Goal: Navigation & Orientation: Find specific page/section

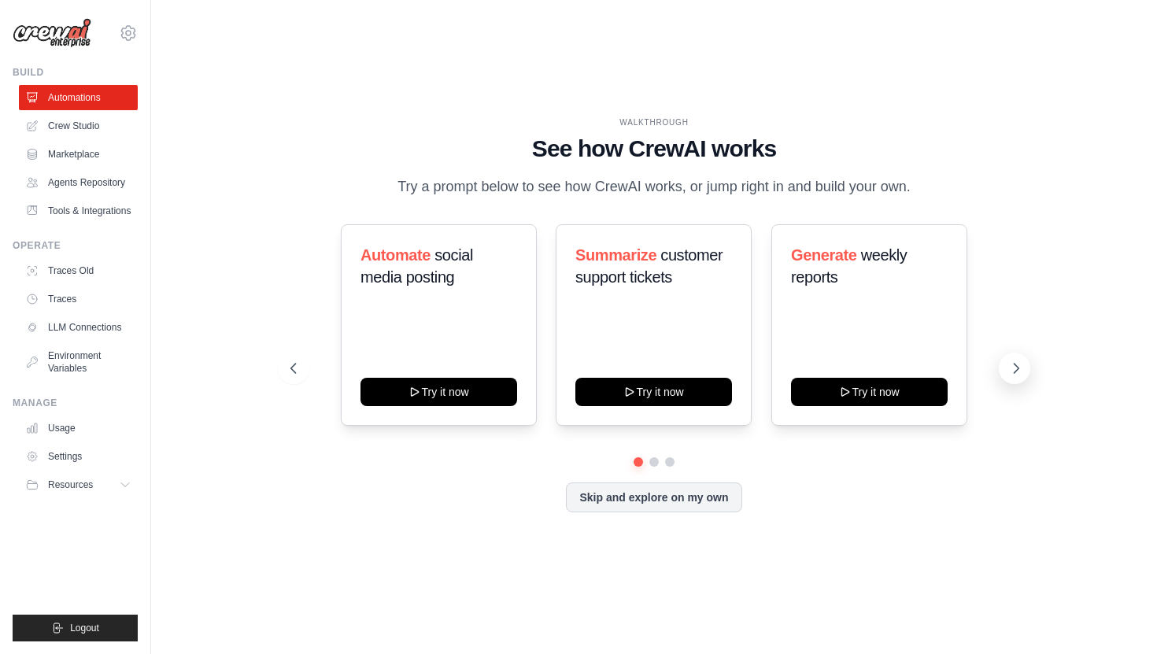
click at [1020, 371] on icon at bounding box center [1016, 368] width 16 height 16
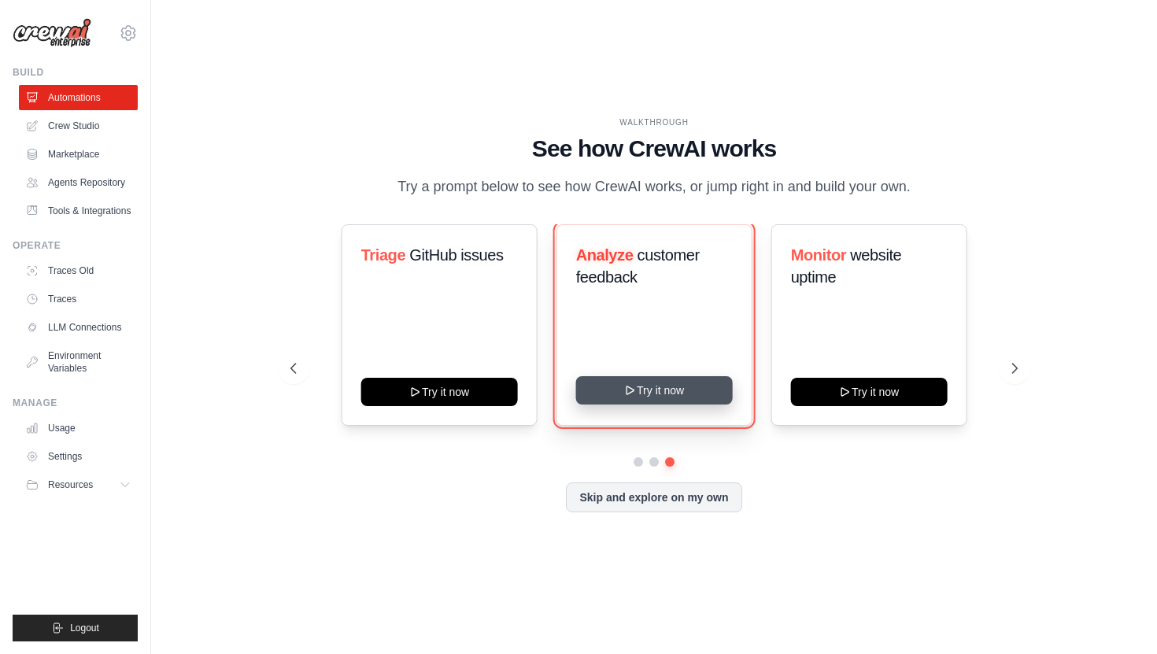
click at [665, 396] on button "Try it now" at bounding box center [653, 390] width 157 height 28
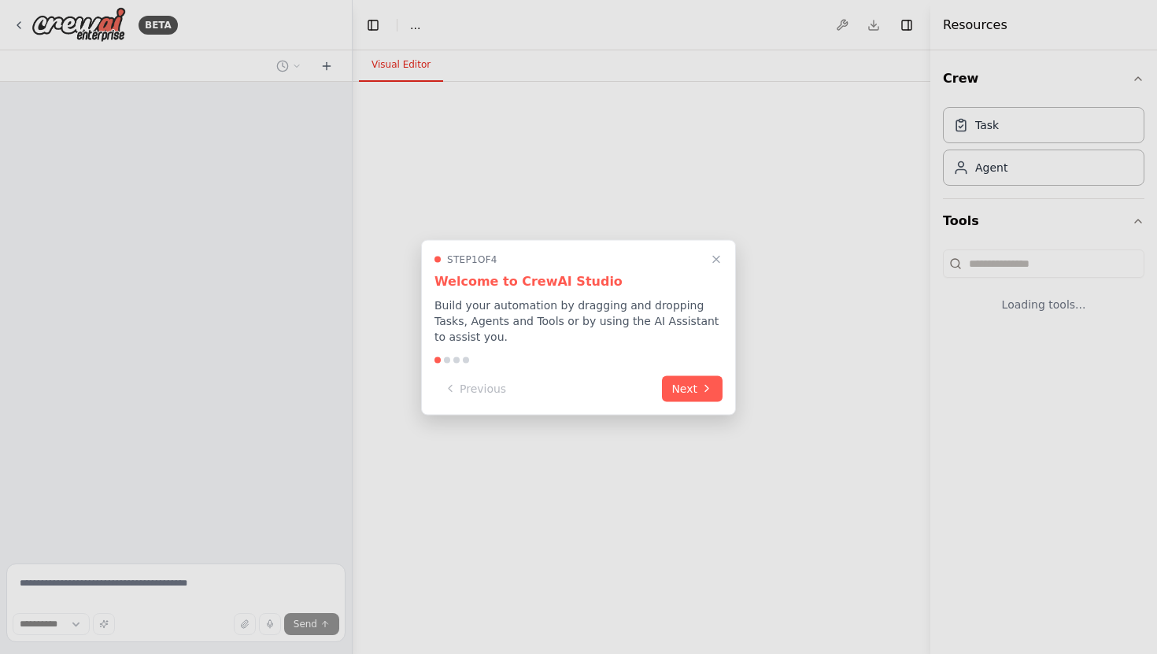
select select "****"
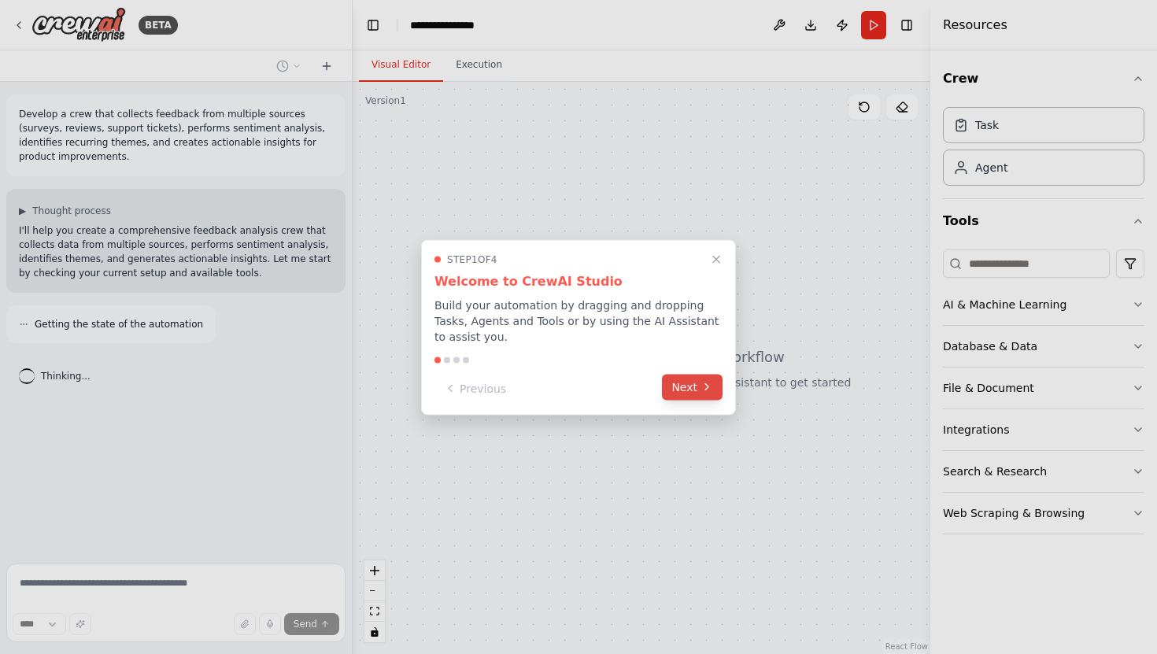
click at [689, 383] on button "Next" at bounding box center [692, 387] width 61 height 26
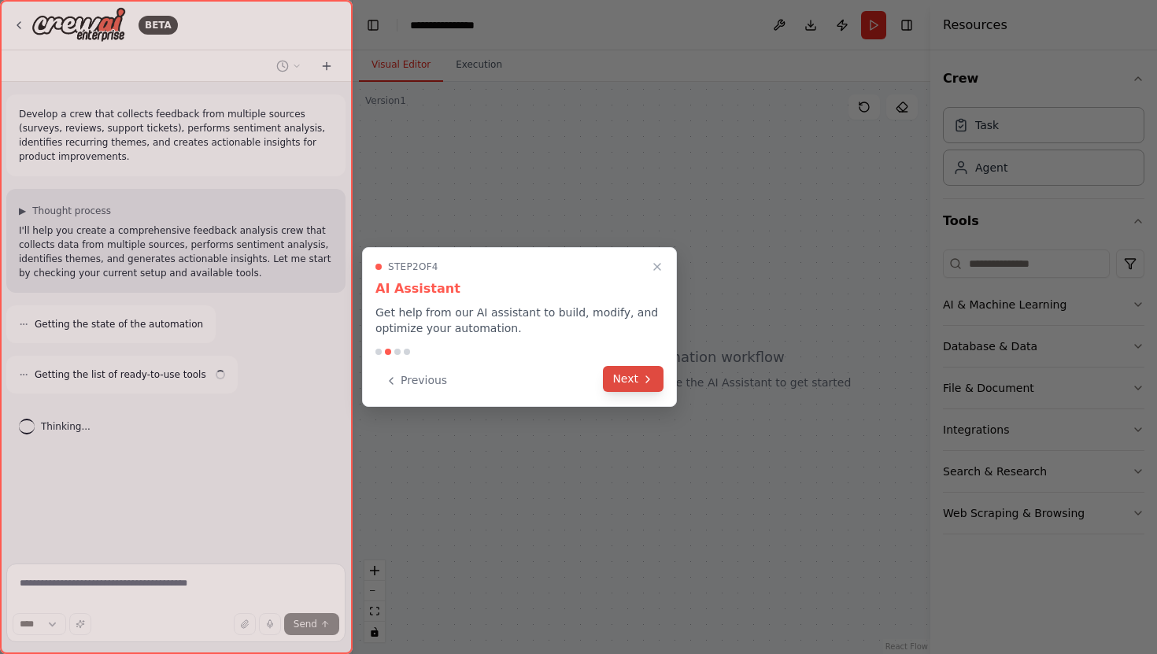
click at [639, 382] on button "Next" at bounding box center [633, 379] width 61 height 26
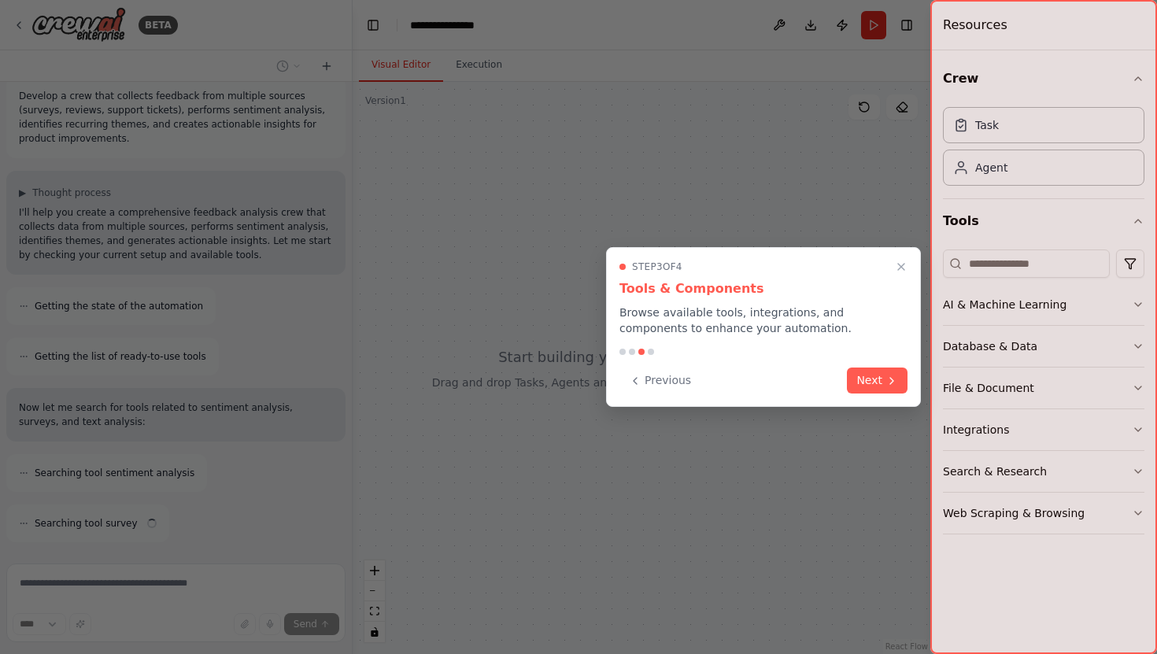
scroll to position [68, 0]
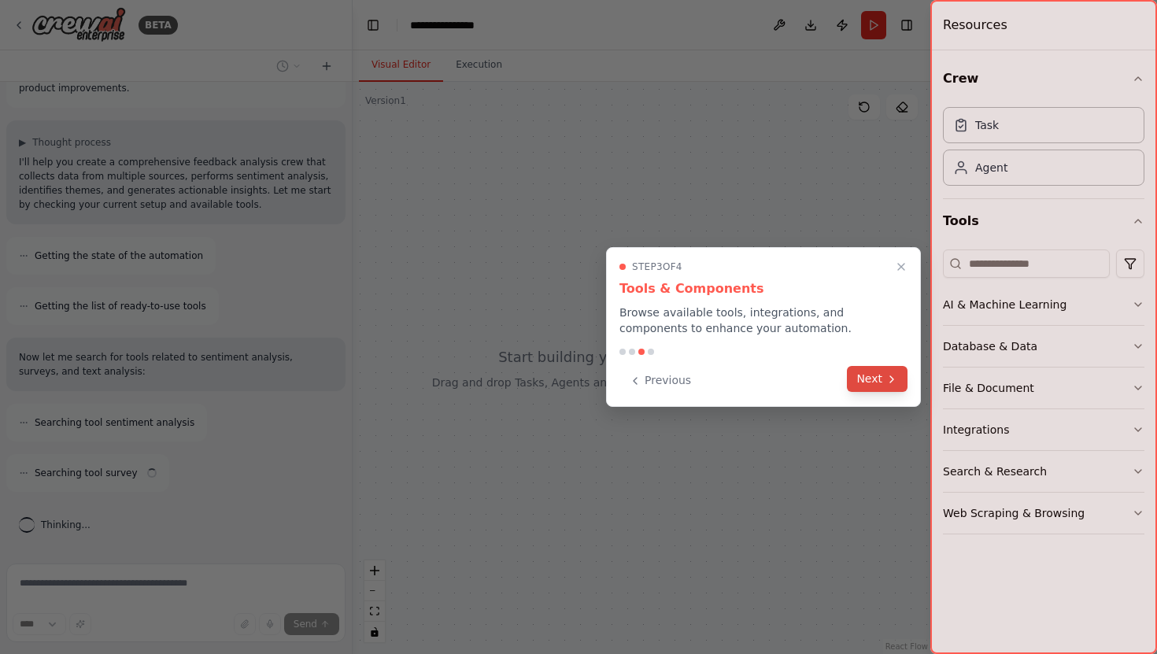
click at [877, 383] on button "Next" at bounding box center [877, 379] width 61 height 26
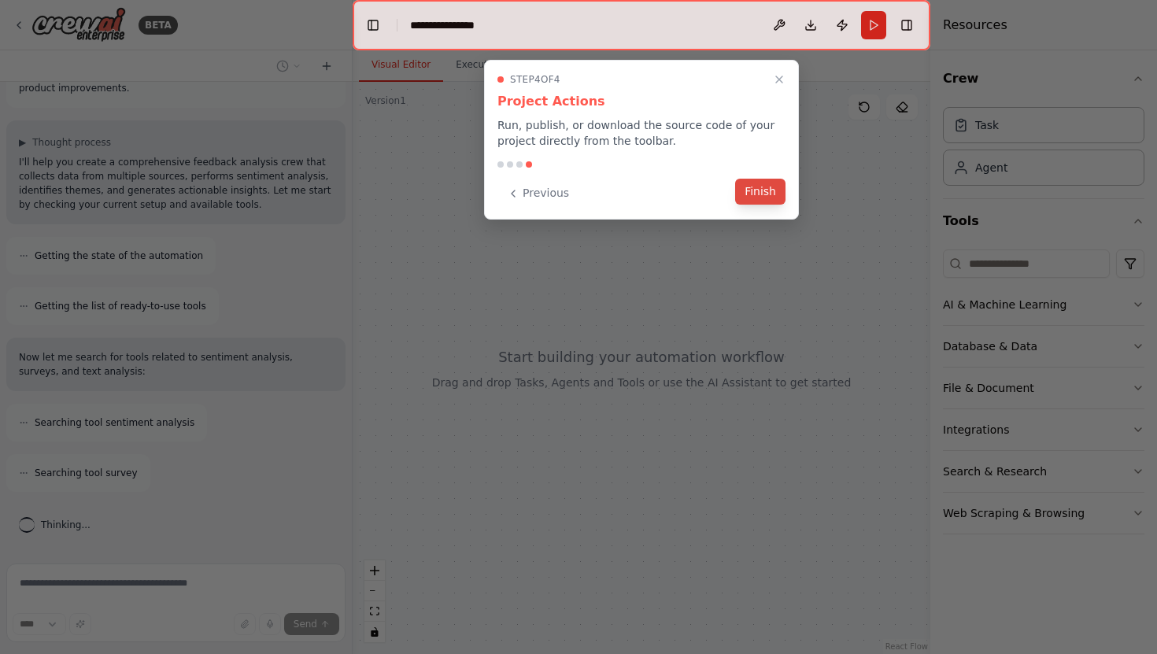
click at [757, 179] on button "Finish" at bounding box center [760, 192] width 50 height 26
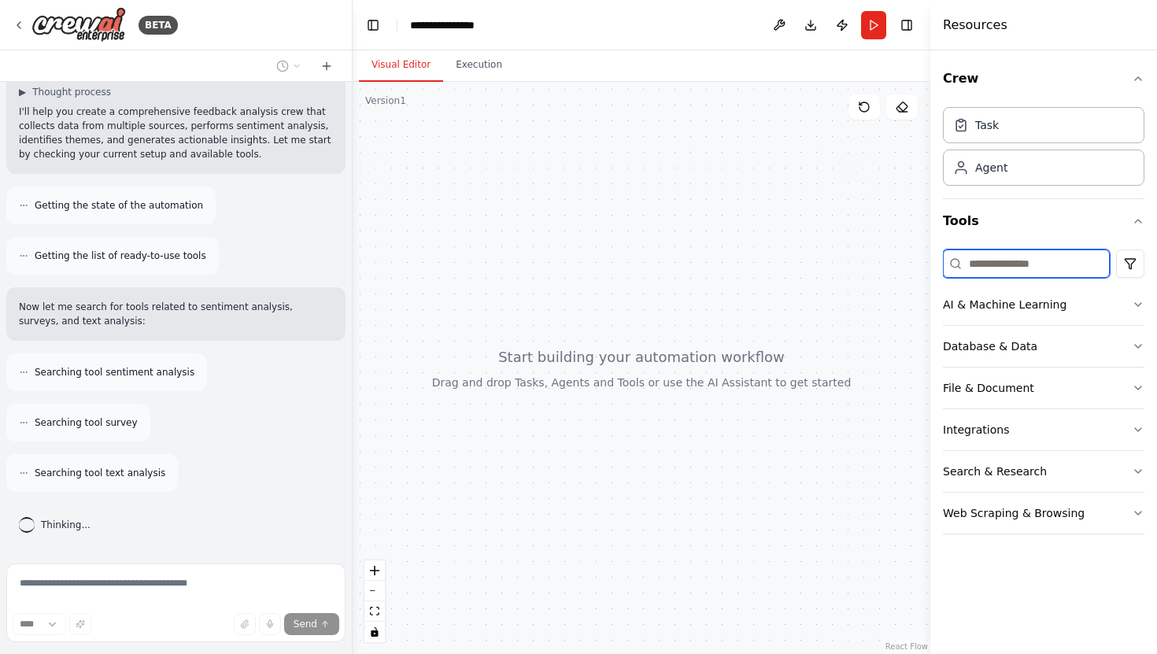
click at [993, 271] on input at bounding box center [1026, 263] width 167 height 28
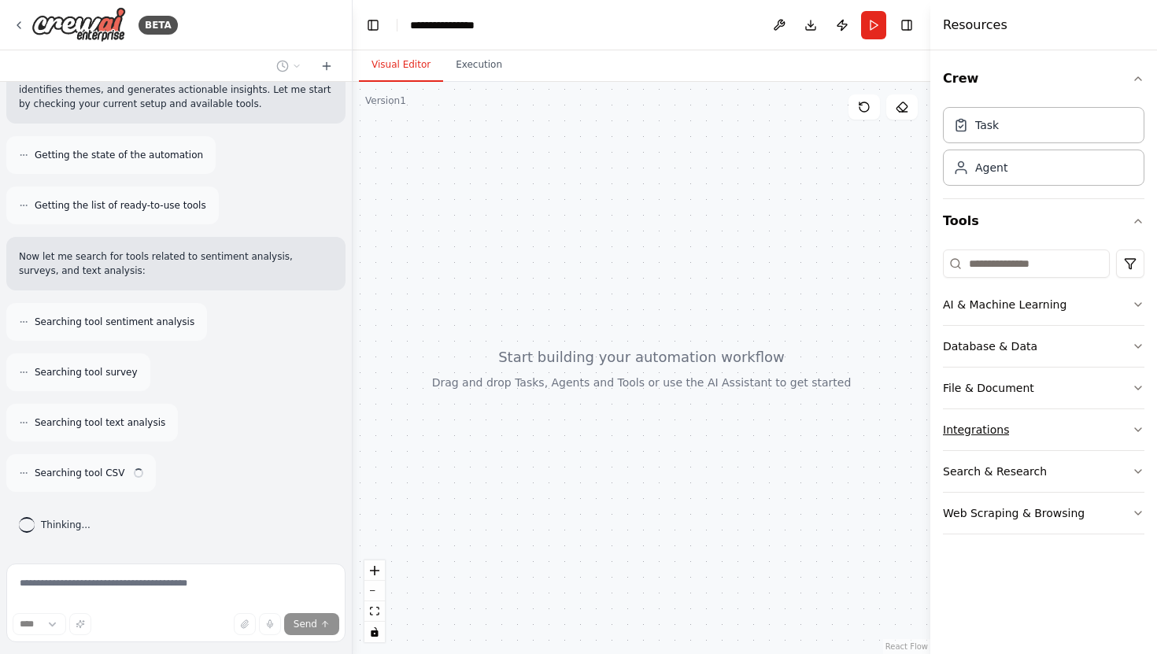
click at [997, 432] on div "Integrations" at bounding box center [976, 430] width 66 height 16
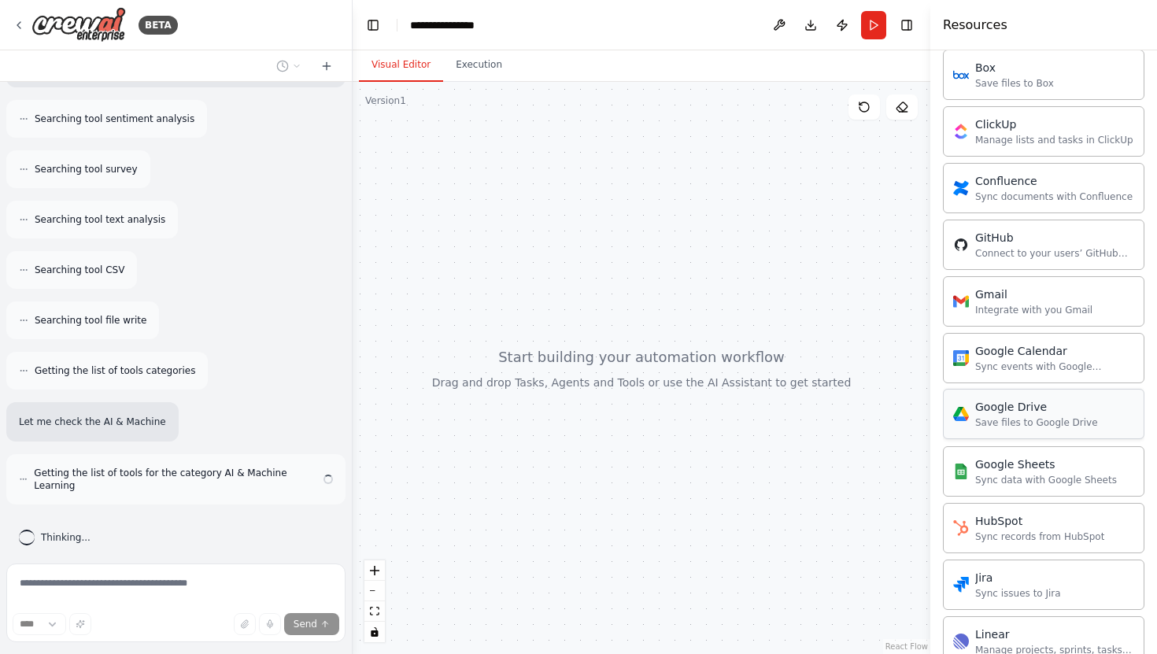
scroll to position [386, 0]
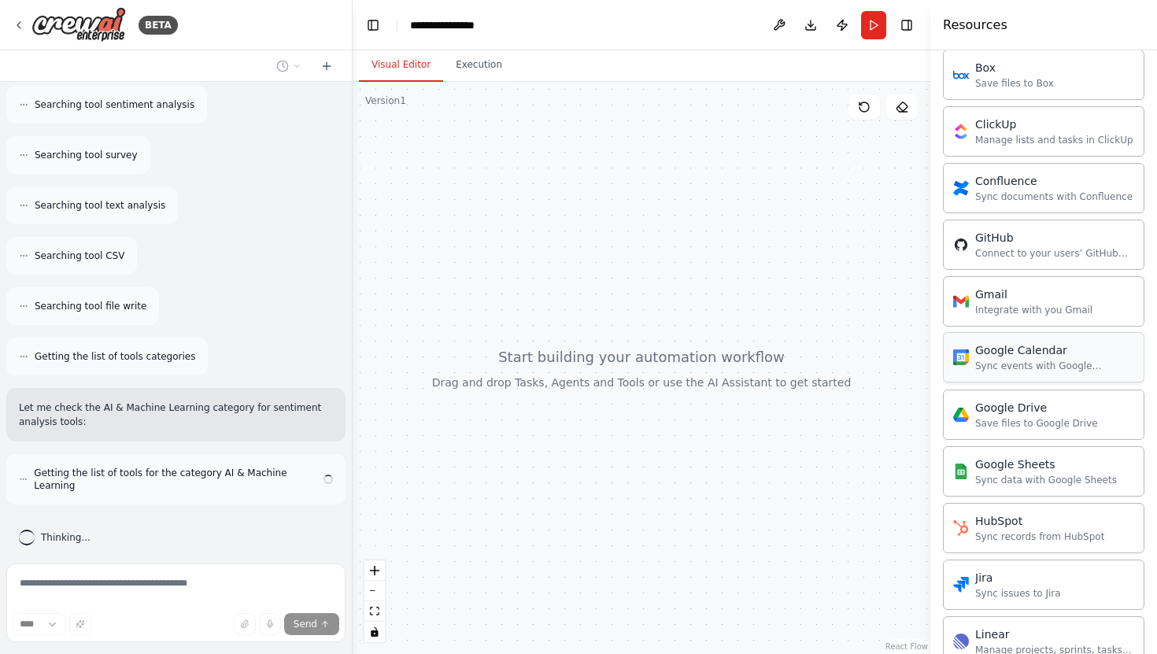
click at [1010, 375] on div "Google Calendar Sync events with Google Calendar" at bounding box center [1043, 357] width 201 height 50
click at [1010, 367] on div "Sync events with Google Calendar" at bounding box center [1054, 366] width 159 height 13
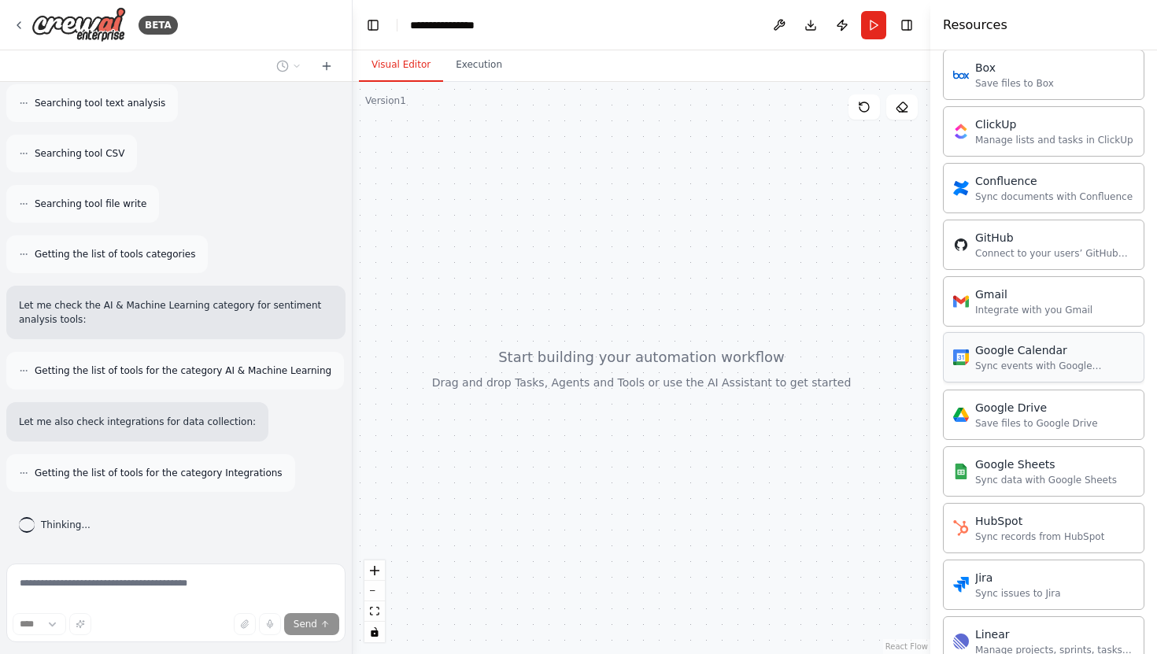
click at [1051, 359] on div "Google Calendar Sync events with Google Calendar" at bounding box center [1054, 357] width 159 height 30
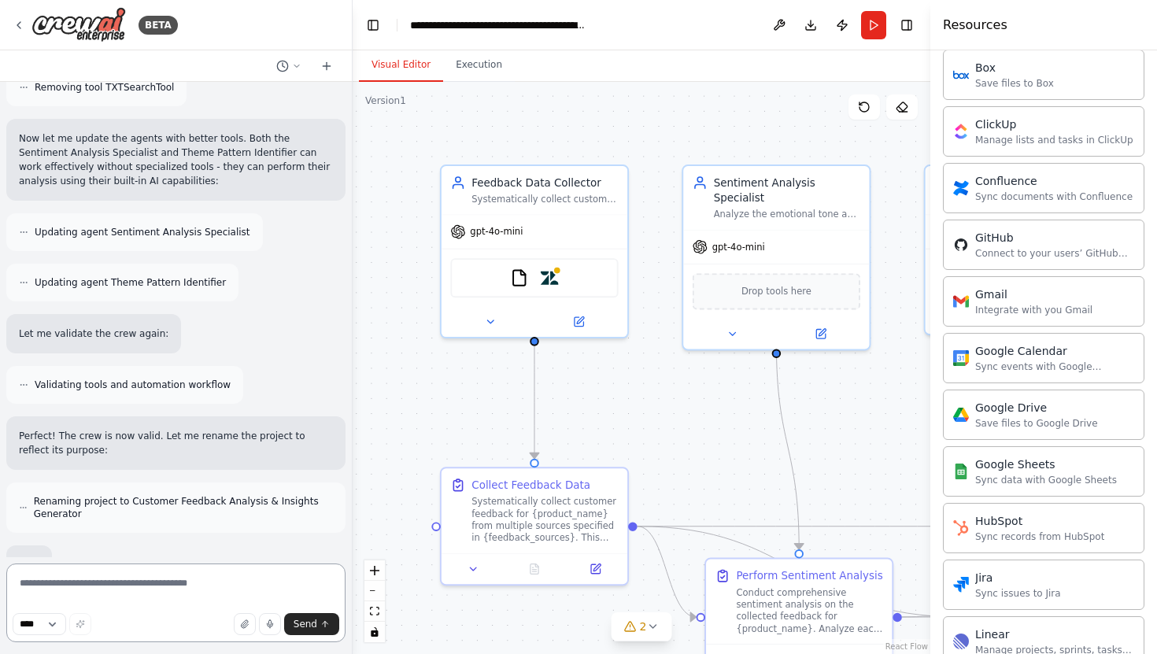
scroll to position [2245, 0]
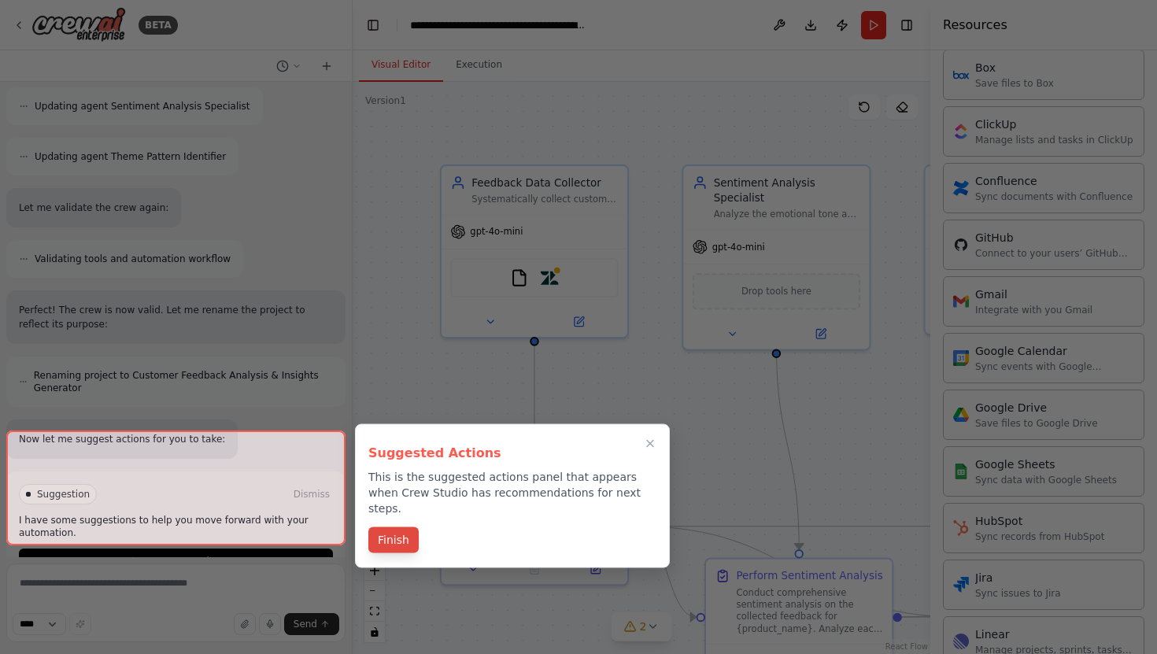
click at [402, 527] on button "Finish" at bounding box center [393, 540] width 50 height 26
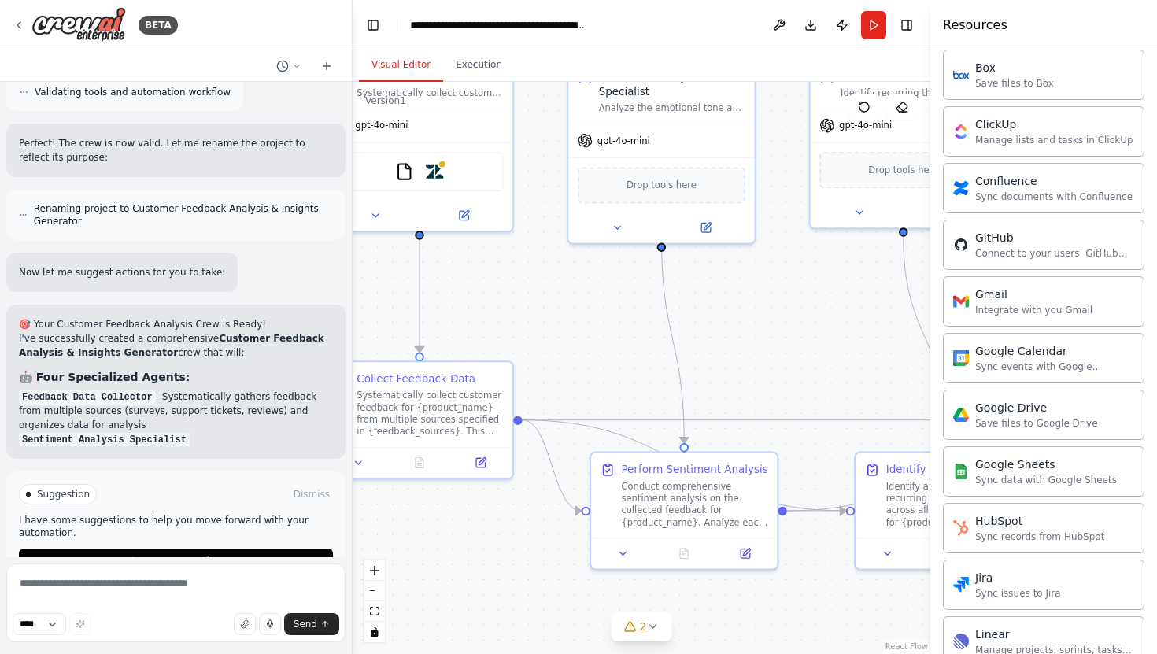
drag, startPoint x: 678, startPoint y: 391, endPoint x: 563, endPoint y: 285, distance: 156.5
click at [563, 285] on div ".deletable-edge-delete-btn { width: 20px; height: 20px; border: 0px solid #ffff…" at bounding box center [642, 368] width 578 height 572
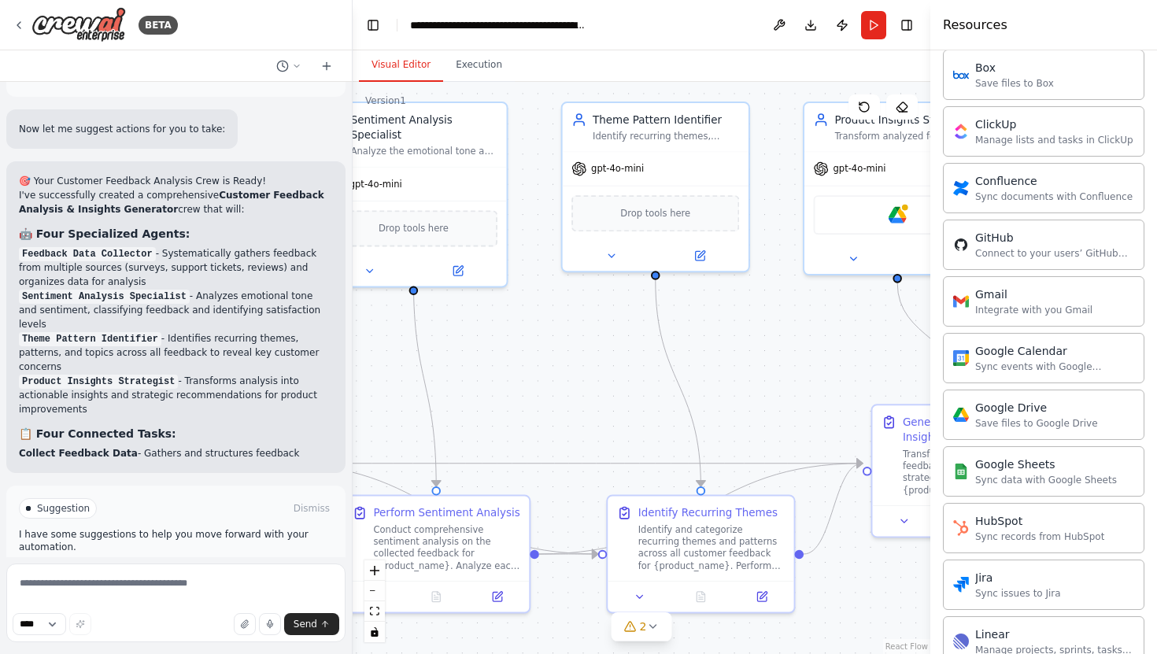
drag, startPoint x: 798, startPoint y: 284, endPoint x: 550, endPoint y: 327, distance: 251.6
click at [550, 327] on div ".deletable-edge-delete-btn { width: 20px; height: 20px; border: 0px solid #ffff…" at bounding box center [642, 368] width 578 height 572
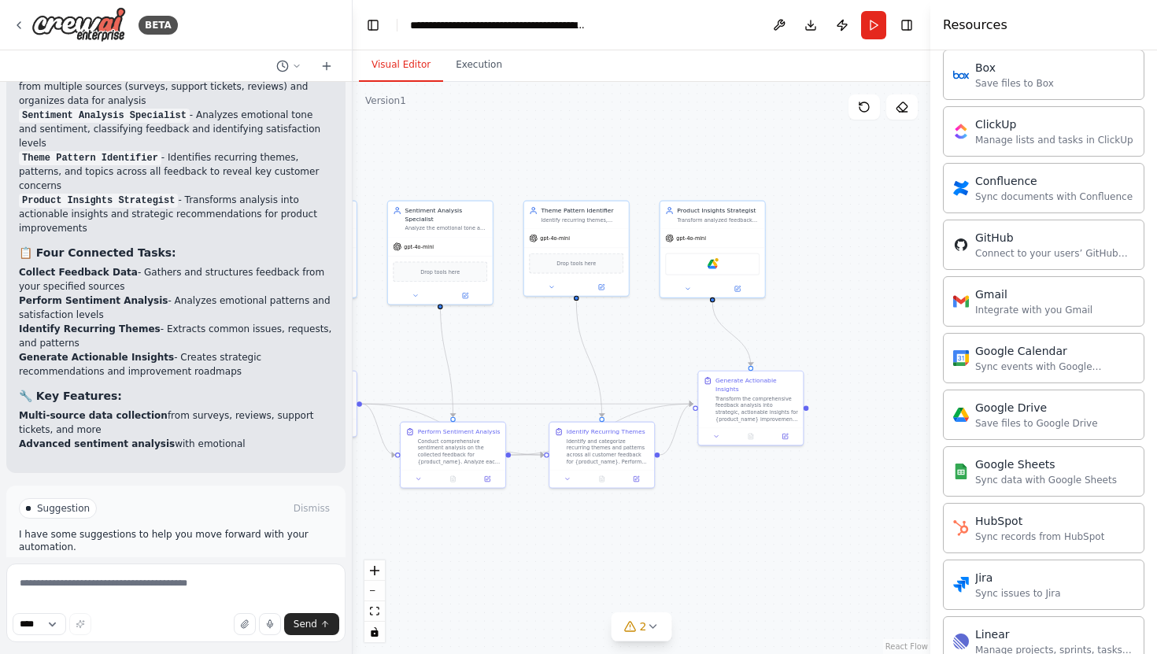
drag, startPoint x: 611, startPoint y: 348, endPoint x: 578, endPoint y: 348, distance: 33.0
click at [578, 348] on div ".deletable-edge-delete-btn { width: 20px; height: 20px; border: 0px solid #ffff…" at bounding box center [642, 368] width 578 height 572
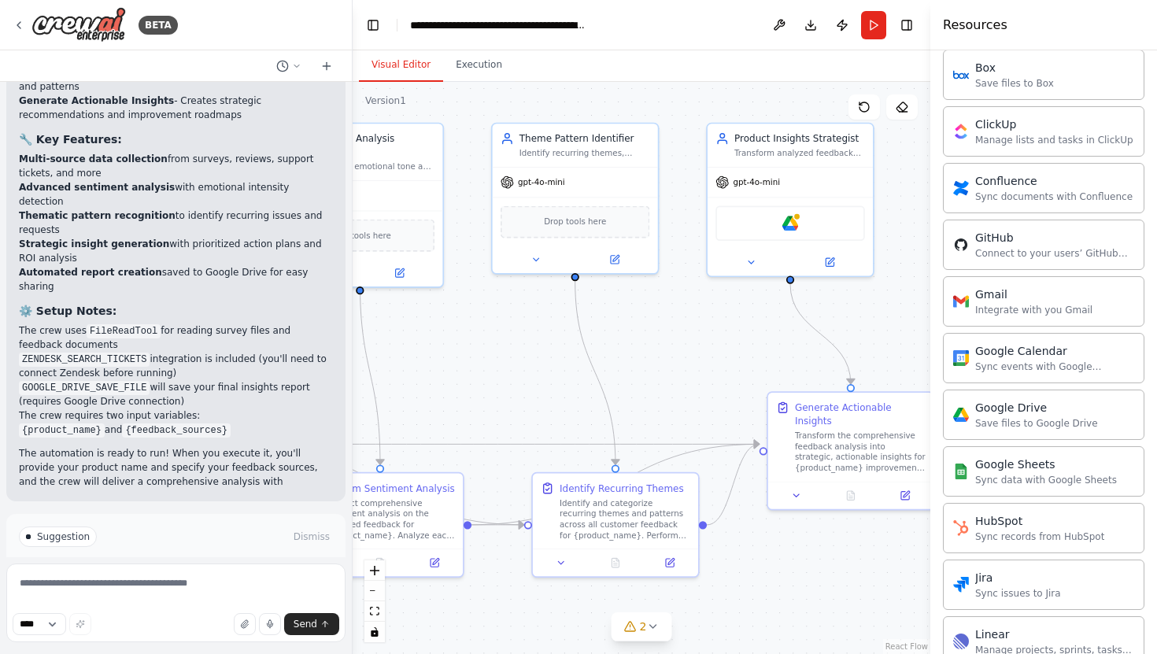
scroll to position [3007, 0]
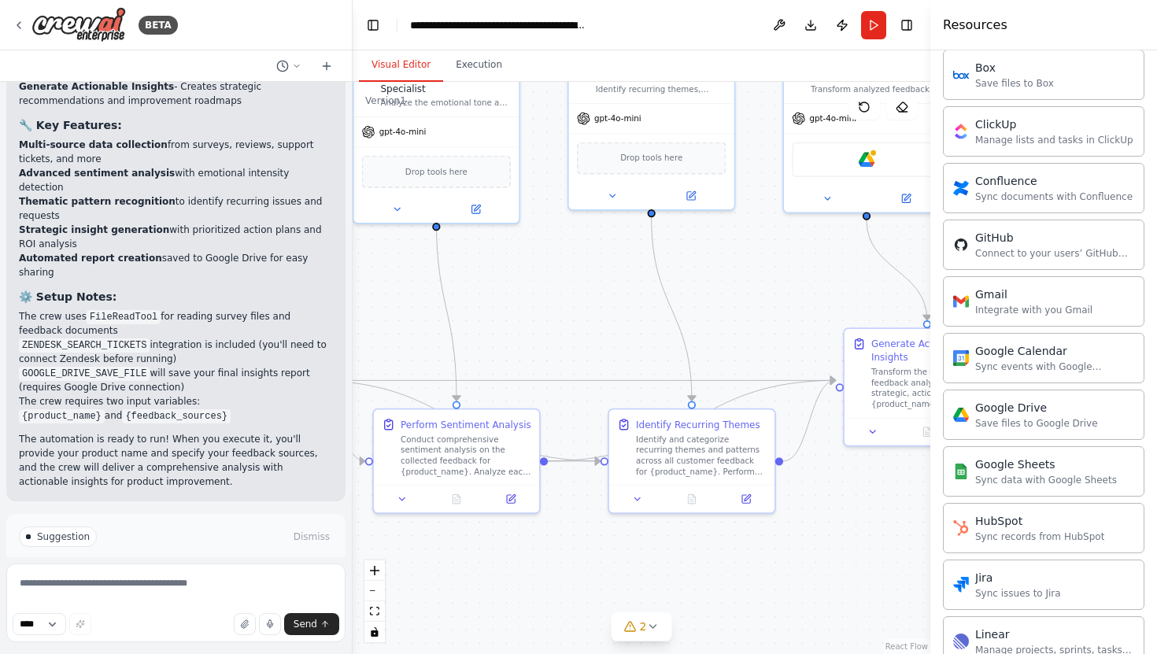
drag, startPoint x: 664, startPoint y: 360, endPoint x: 740, endPoint y: 296, distance: 99.9
click at [740, 296] on div ".deletable-edge-delete-btn { width: 20px; height: 20px; border: 0px solid #ffff…" at bounding box center [642, 368] width 578 height 572
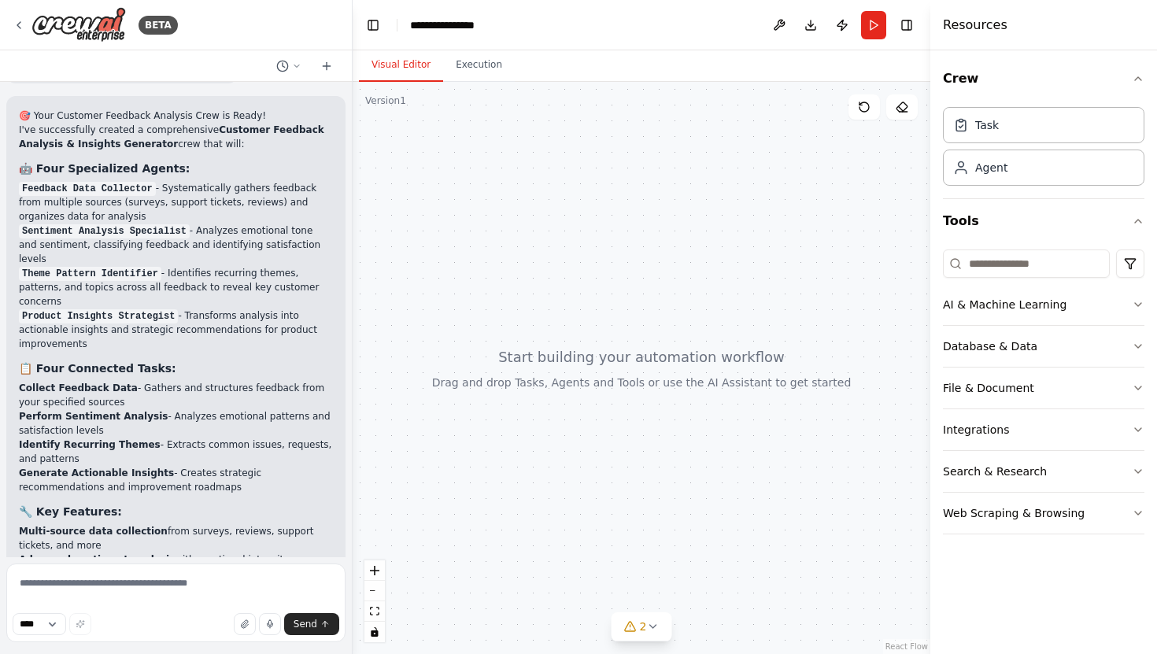
scroll to position [2879, 0]
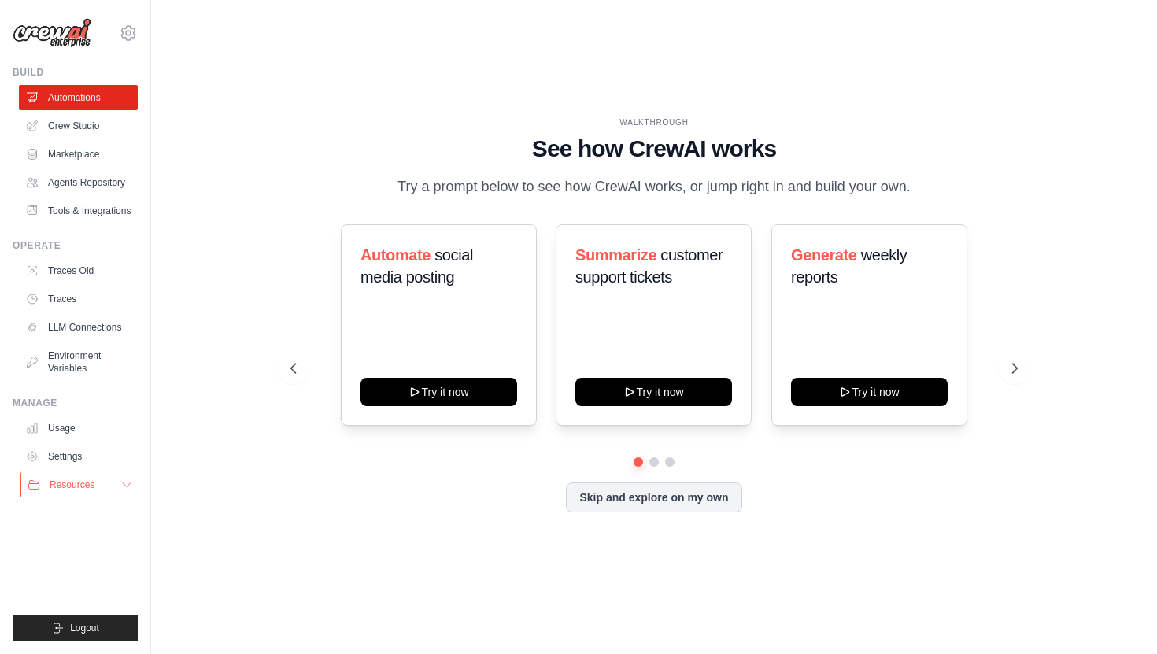
click at [62, 481] on span "Resources" at bounding box center [72, 484] width 45 height 13
click at [67, 426] on link "Usage" at bounding box center [79, 427] width 119 height 25
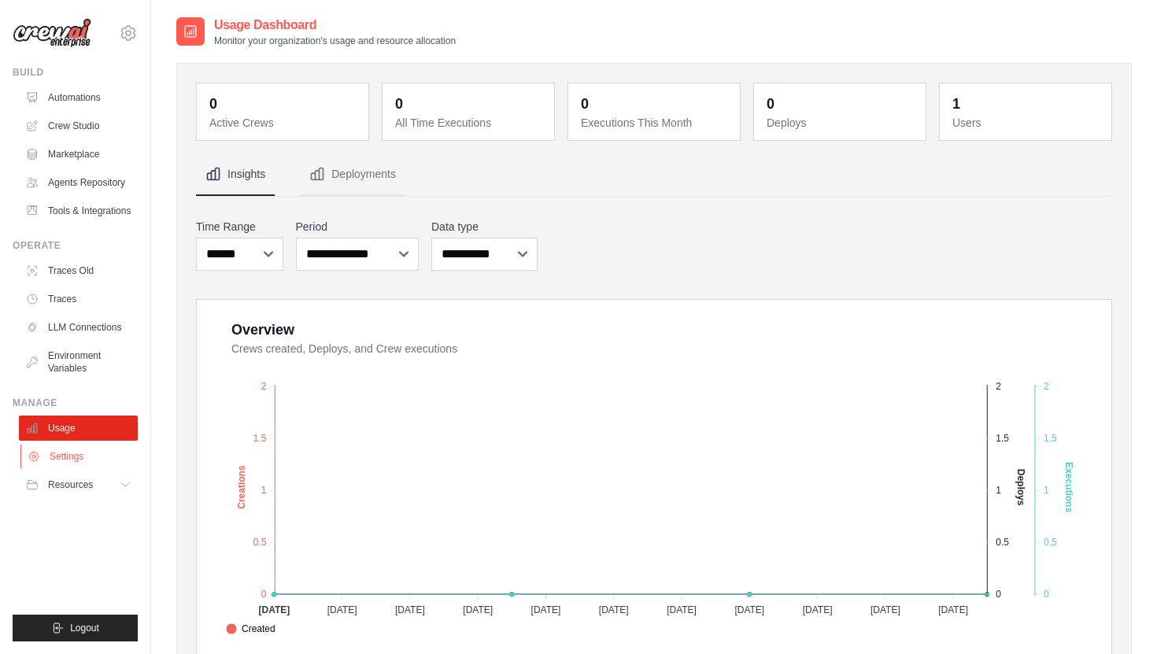
click at [68, 462] on link "Settings" at bounding box center [79, 456] width 119 height 25
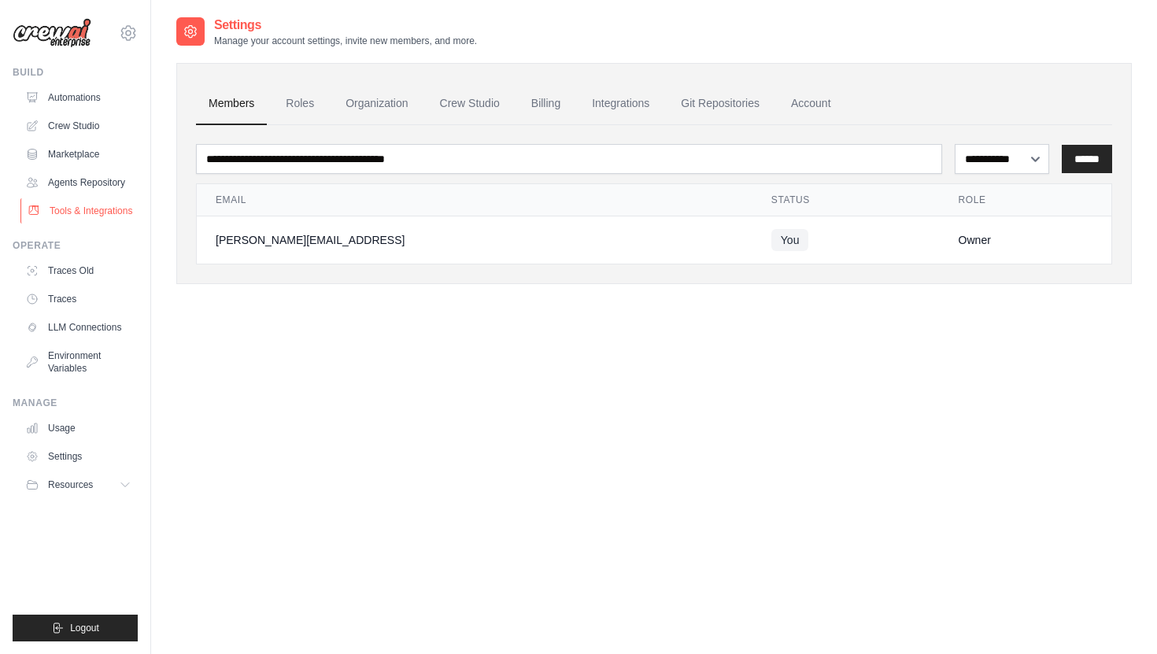
click at [68, 215] on link "Tools & Integrations" at bounding box center [79, 210] width 119 height 25
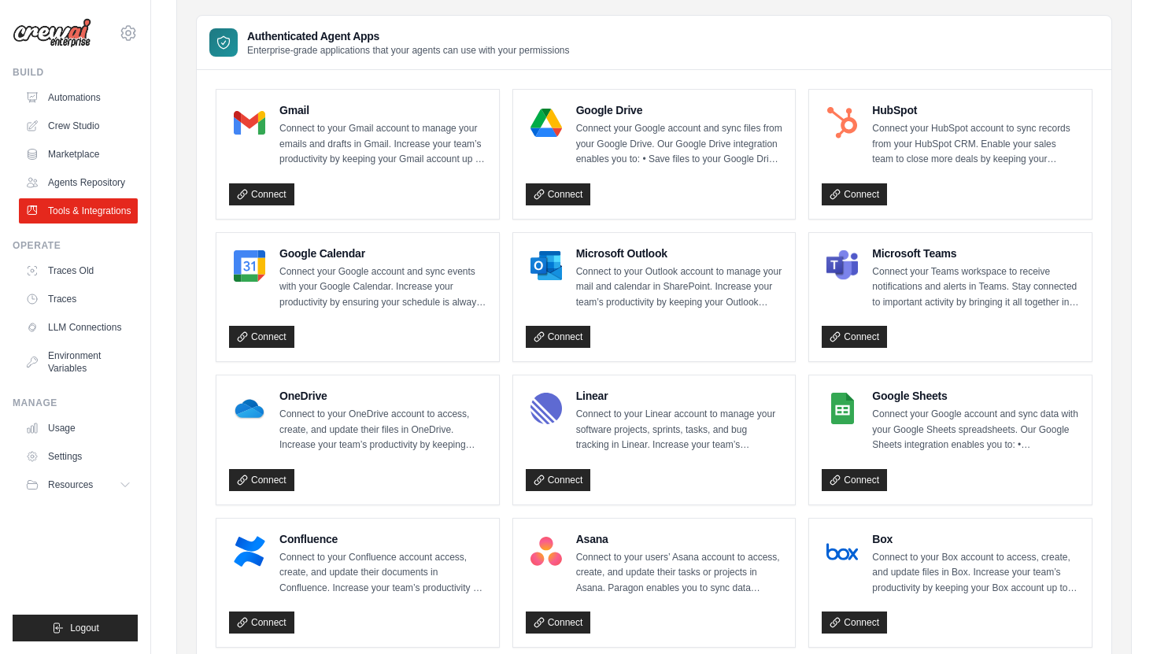
scroll to position [144, 0]
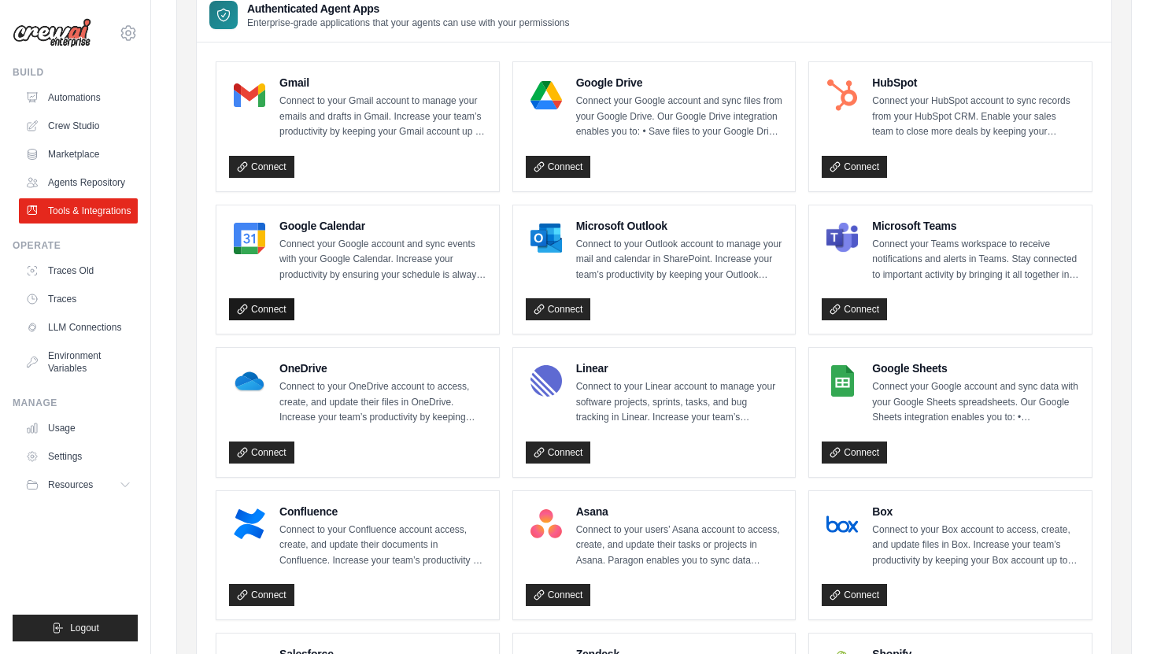
click at [270, 305] on link "Connect" at bounding box center [261, 309] width 65 height 22
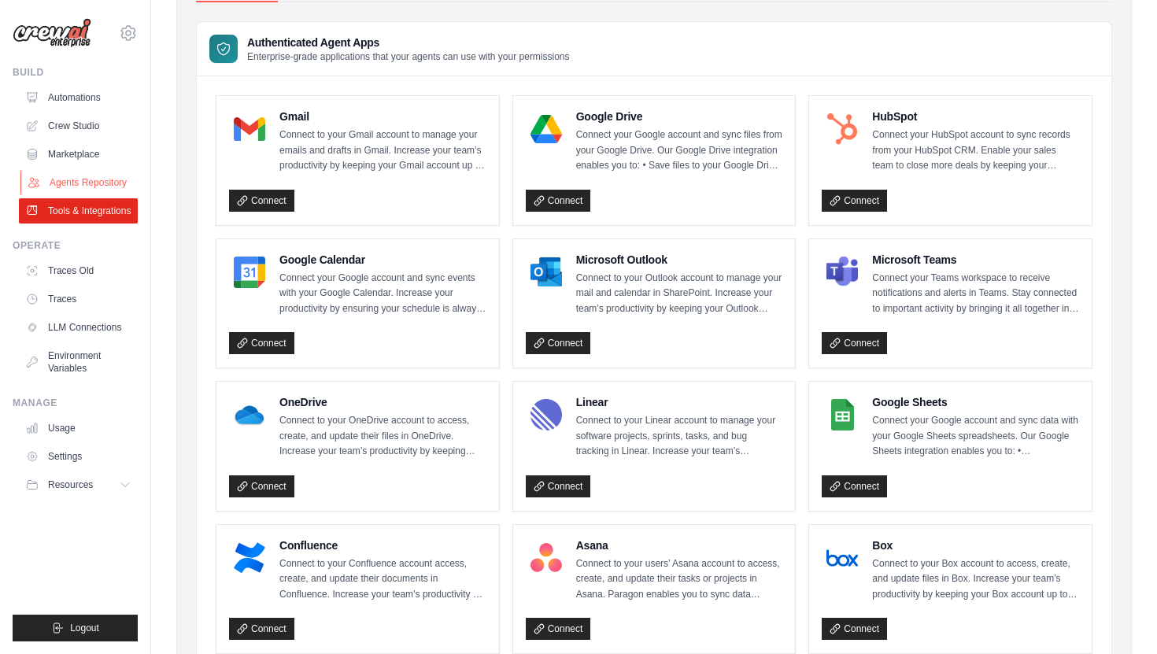
click at [68, 179] on link "Agents Repository" at bounding box center [79, 182] width 119 height 25
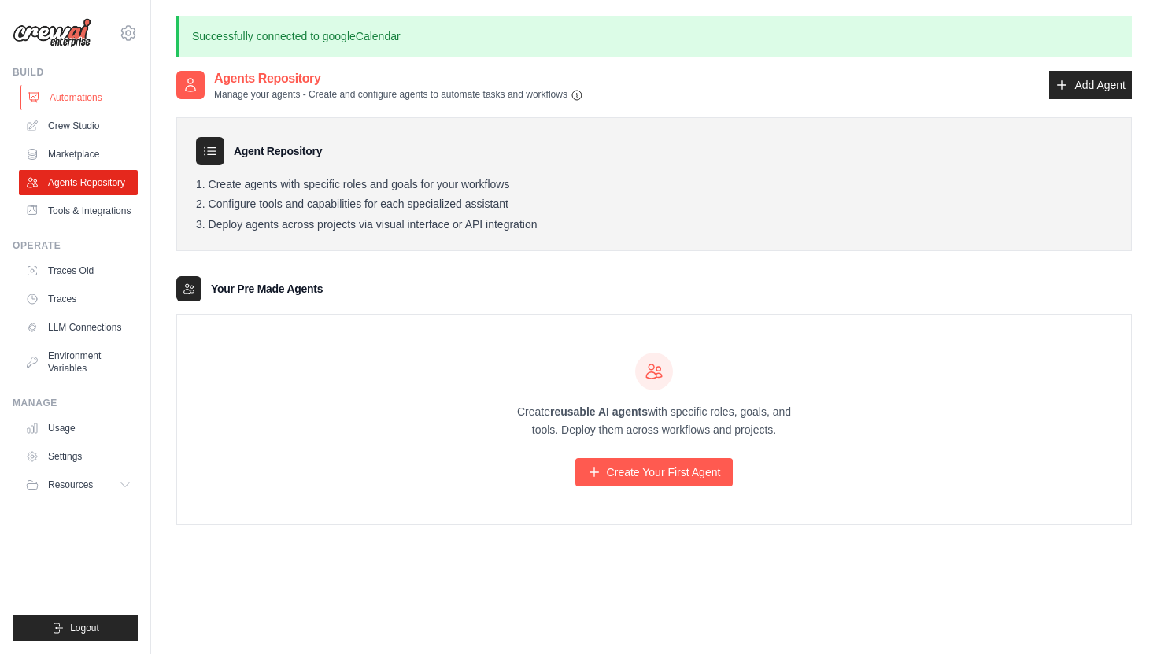
click at [61, 105] on link "Automations" at bounding box center [79, 97] width 119 height 25
